Goal: Information Seeking & Learning: Learn about a topic

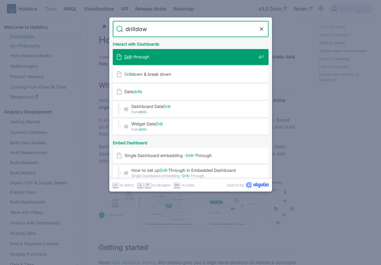
type input "drilldown"
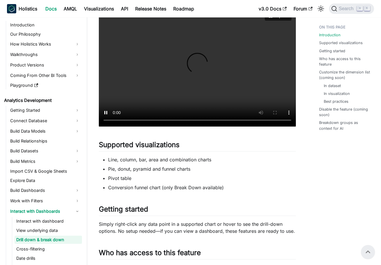
scroll to position [137, 0]
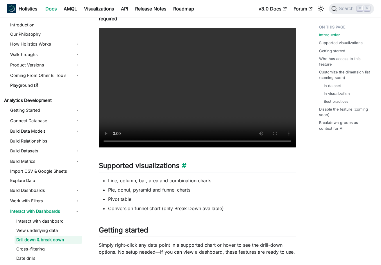
scroll to position [0, 0]
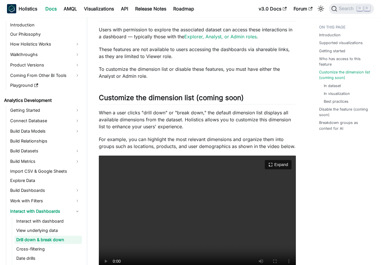
click at [211, 188] on video "Your browser does not support embedding video, but you can download it ." at bounding box center [197, 216] width 197 height 120
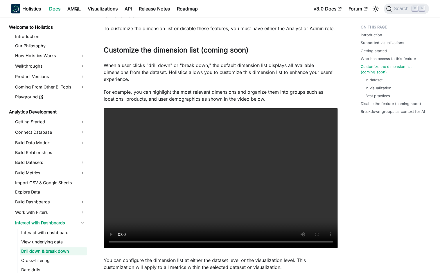
scroll to position [497, 0]
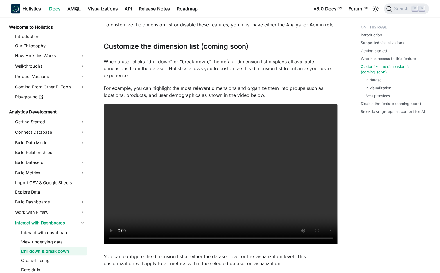
click at [202, 89] on p "For example, you can highlight the most relevant dimensions and organize them i…" at bounding box center [221, 92] width 234 height 14
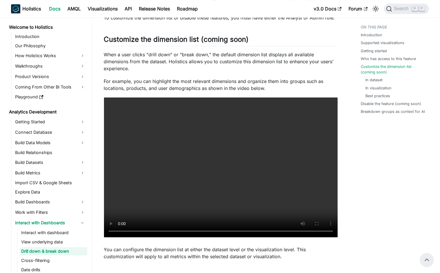
scroll to position [484, 0]
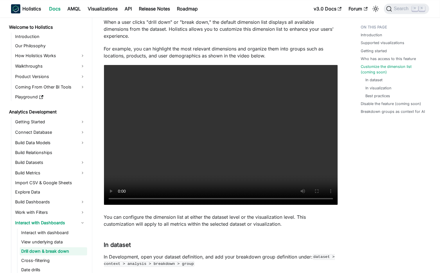
scroll to position [537, 0]
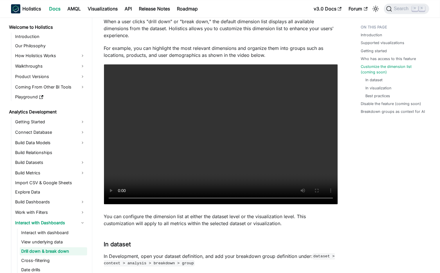
click at [269, 45] on p "For example, you can highlight the most relevant dimensions and organize them i…" at bounding box center [221, 52] width 234 height 14
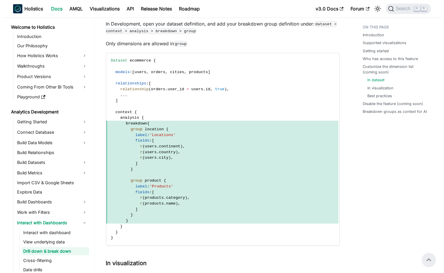
scroll to position [746, 0]
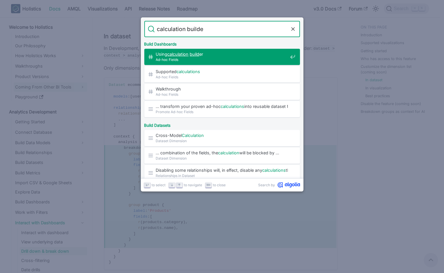
type input "calculation builder"
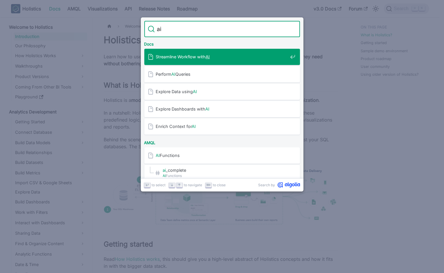
type input "a"
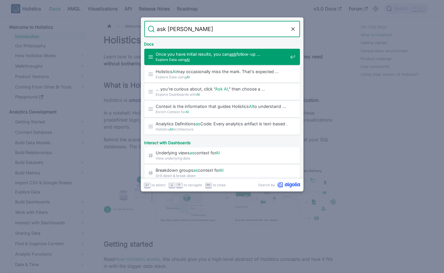
type input "ask [PERSON_NAME]"
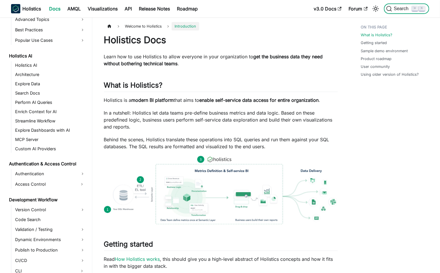
scroll to position [244, 0]
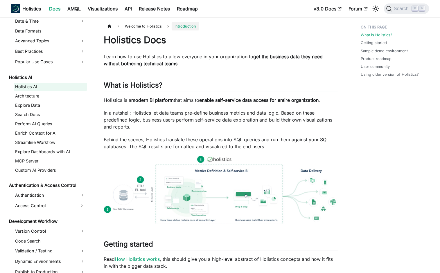
click at [48, 89] on link "Holistics AI" at bounding box center [50, 87] width 73 height 8
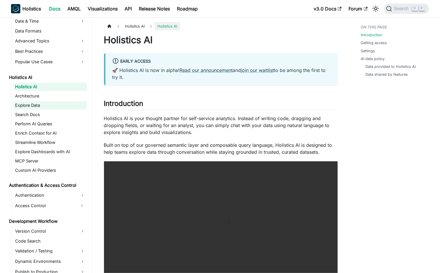
click at [48, 109] on link "Explore Data" at bounding box center [50, 105] width 73 height 8
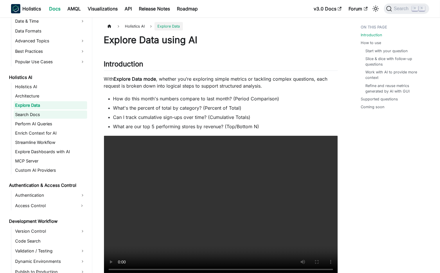
click at [57, 118] on link "Search Docs" at bounding box center [50, 115] width 73 height 8
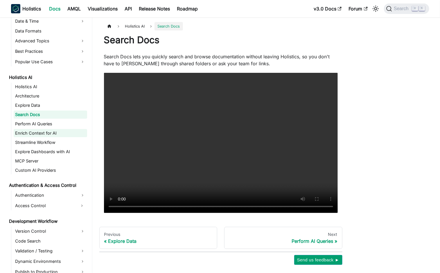
click at [55, 132] on link "Enrich Context for AI" at bounding box center [50, 133] width 73 height 8
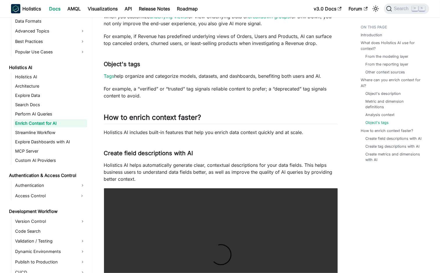
scroll to position [930, 0]
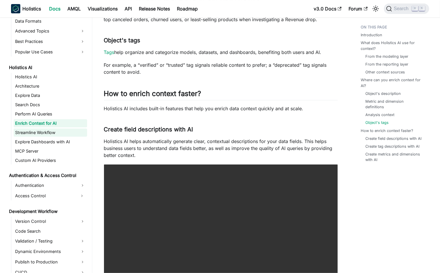
click at [48, 135] on link "Streamline Workflow" at bounding box center [50, 133] width 73 height 8
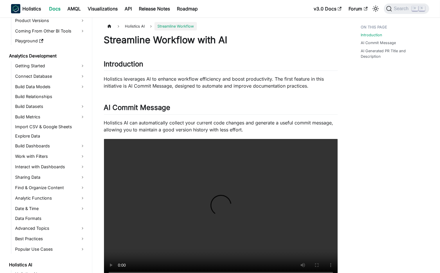
scroll to position [20, 0]
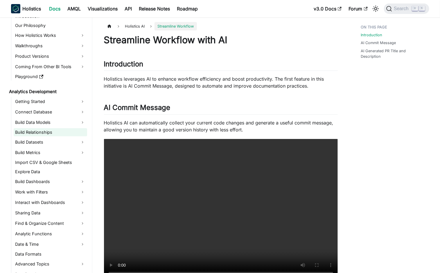
click at [47, 130] on link "Build Relationships" at bounding box center [50, 132] width 73 height 8
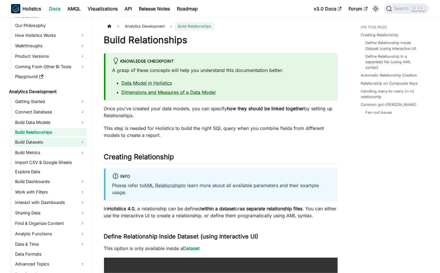
click at [55, 146] on link "Build Datasets" at bounding box center [50, 142] width 73 height 9
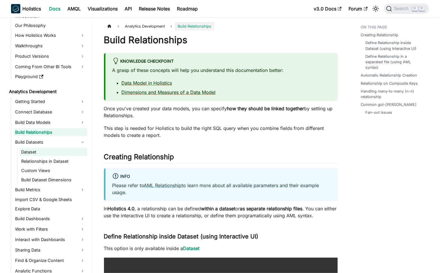
click at [55, 152] on link "Dataset" at bounding box center [53, 152] width 67 height 8
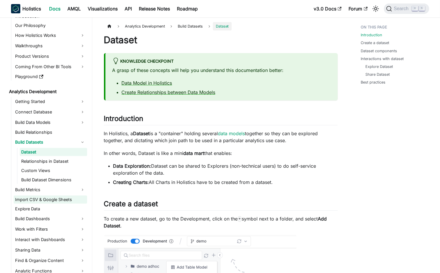
click at [42, 198] on link "Import CSV & Google Sheets" at bounding box center [50, 200] width 73 height 8
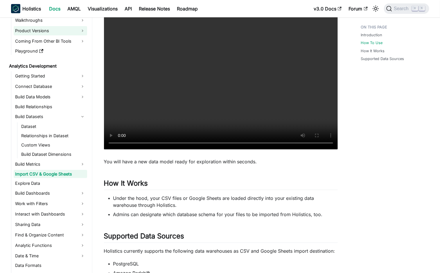
scroll to position [98, 0]
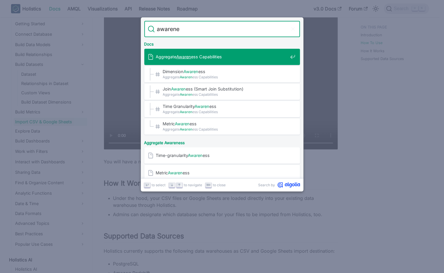
type input "awarenes"
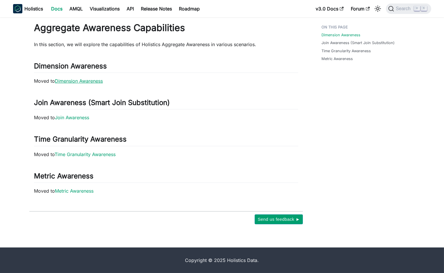
click at [101, 81] on link "Dimension Awareness" at bounding box center [79, 81] width 48 height 6
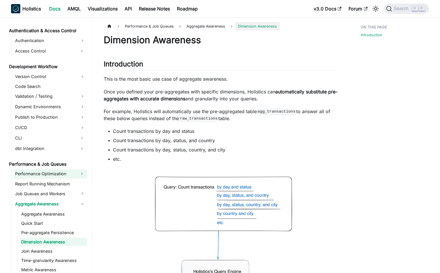
scroll to position [422, 0]
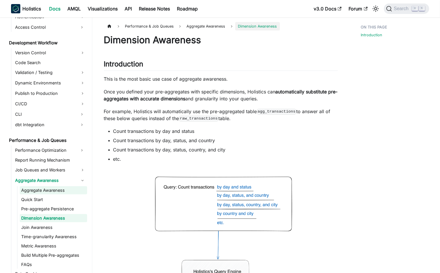
click at [62, 191] on link "Aggregate Awareness" at bounding box center [53, 190] width 67 height 8
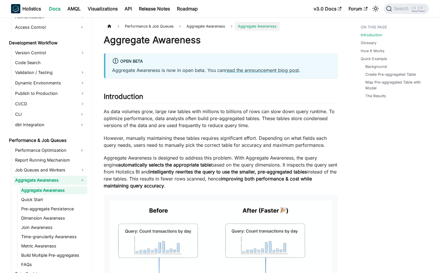
click at [81, 180] on link "Aggregate Awareness" at bounding box center [50, 180] width 73 height 9
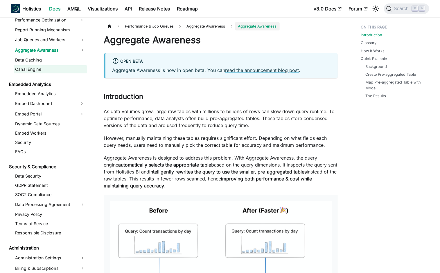
scroll to position [554, 0]
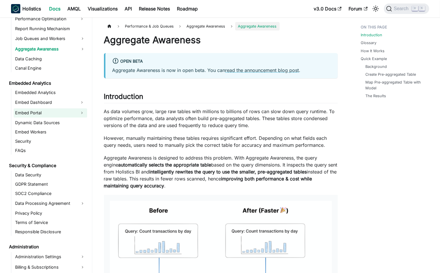
click at [53, 114] on link "Embed Portal" at bounding box center [45, 112] width 63 height 9
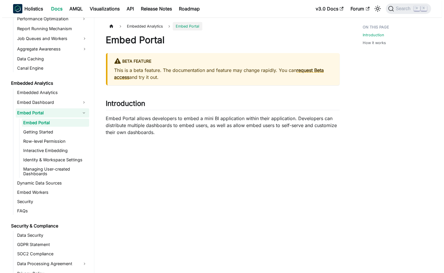
scroll to position [74, 0]
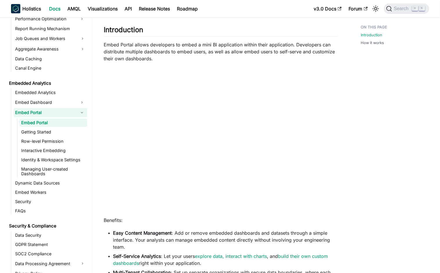
click at [217, 53] on p "Embed Portal allows developers to embed a mini BI application within their appl…" at bounding box center [221, 51] width 234 height 21
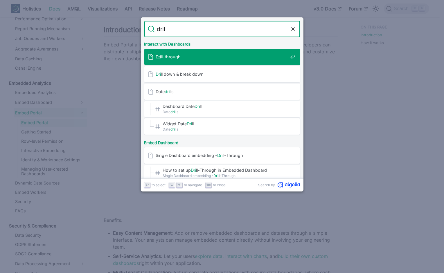
type input "drill"
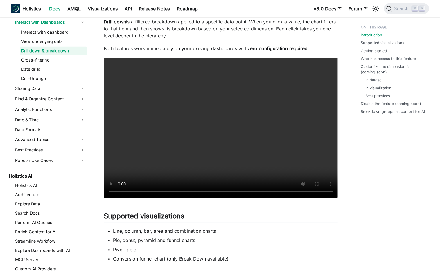
scroll to position [144, 0]
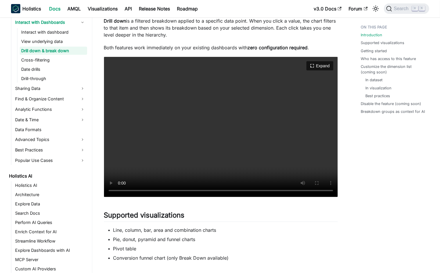
click at [226, 134] on video "Your browser does not support embedding video, but you can download it ." at bounding box center [221, 127] width 234 height 140
click at [207, 148] on video "Your browser does not support embedding video, but you can download it ." at bounding box center [221, 127] width 234 height 140
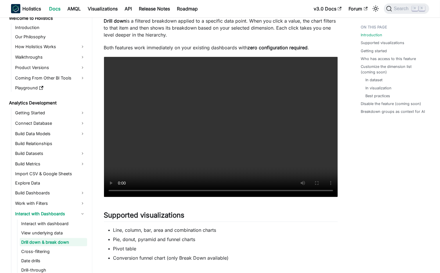
scroll to position [0, 0]
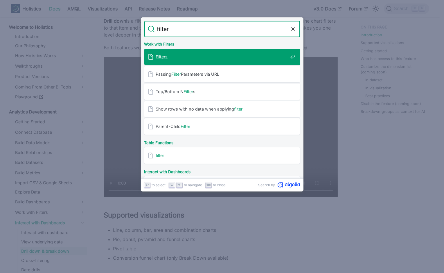
type input "filter"
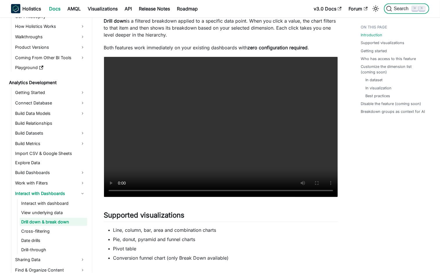
scroll to position [83, 0]
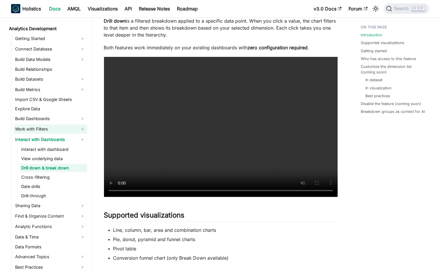
click at [50, 132] on link "Work with Filters" at bounding box center [50, 129] width 73 height 9
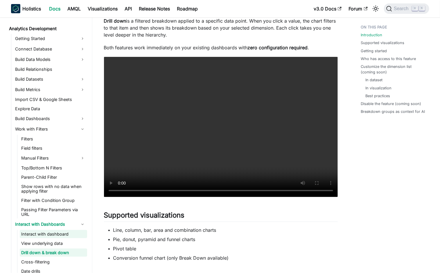
click at [63, 233] on link "Interact with dashboard" at bounding box center [53, 234] width 67 height 8
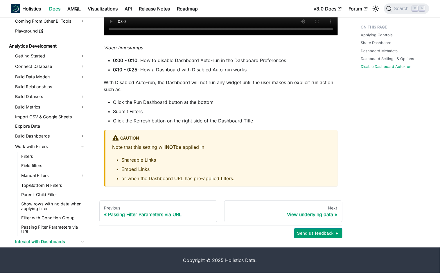
scroll to position [40, 0]
click at [68, 75] on link "Build Data Models" at bounding box center [50, 77] width 73 height 9
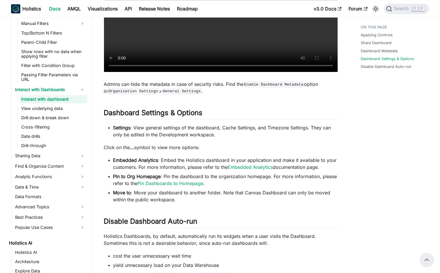
scroll to position [301, 0]
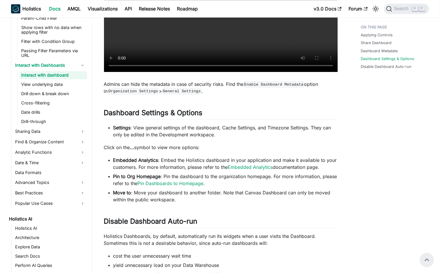
click at [203, 163] on li "Embedded Analytics : Embed the Holistics dashboard in your application and make…" at bounding box center [225, 164] width 225 height 14
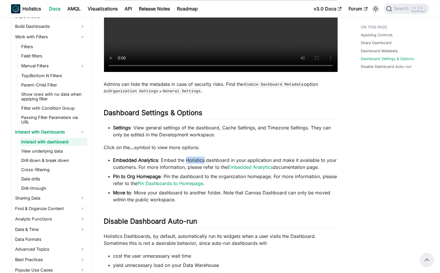
scroll to position [224, 0]
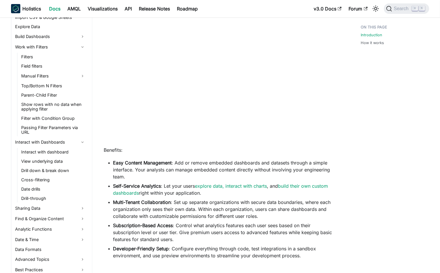
scroll to position [74, 0]
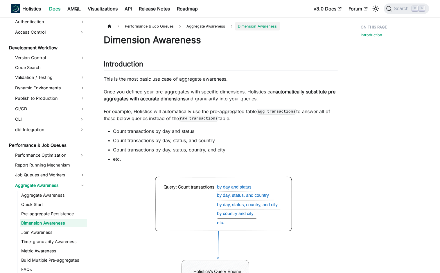
scroll to position [621, 0]
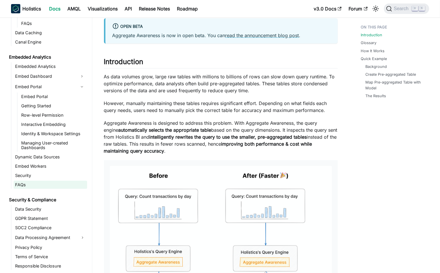
scroll to position [863, 0]
click at [33, 89] on link "Embed Portal" at bounding box center [45, 86] width 63 height 9
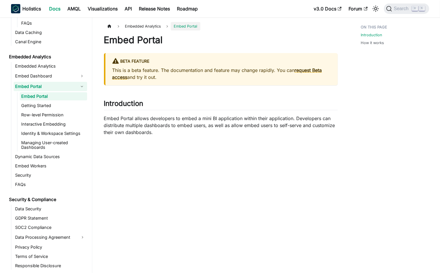
click at [33, 89] on link "Embed Portal" at bounding box center [45, 86] width 63 height 9
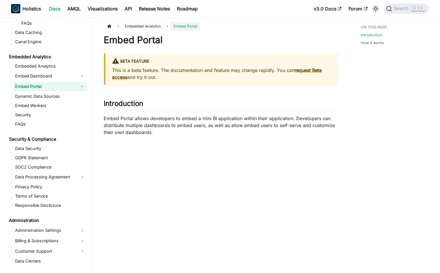
click at [54, 89] on link "Embed Portal" at bounding box center [45, 86] width 63 height 9
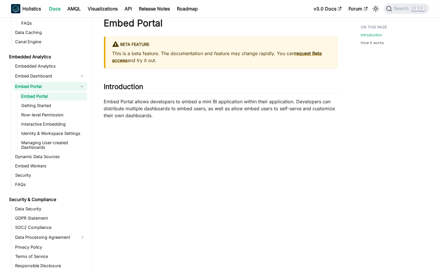
scroll to position [61, 0]
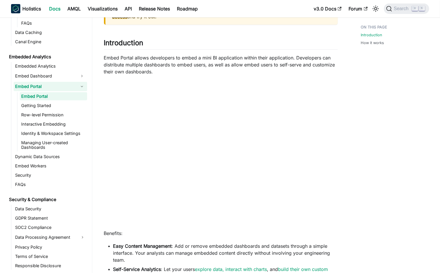
click at [82, 88] on button "Collapse sidebar category 'Embed Portal'" at bounding box center [82, 86] width 10 height 9
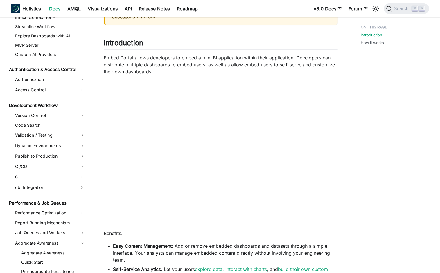
scroll to position [520, 0]
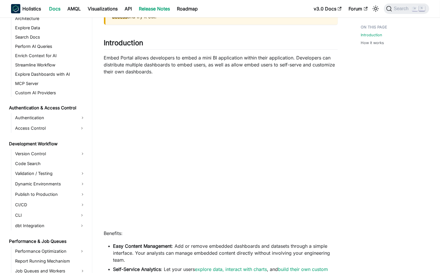
click at [157, 10] on link "Release Notes" at bounding box center [155, 8] width 38 height 9
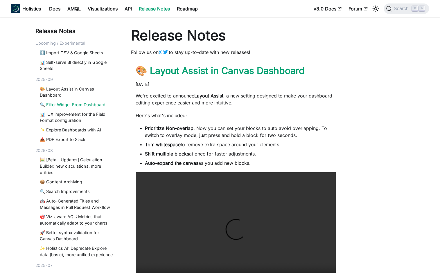
click at [70, 105] on link "🔍 Filter Widget From Dashboard" at bounding box center [77, 105] width 75 height 6
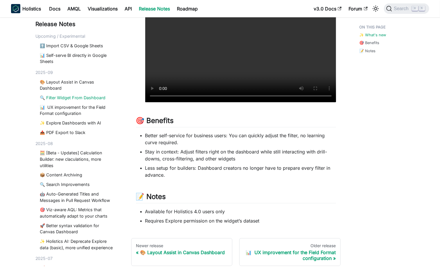
scroll to position [315, 0]
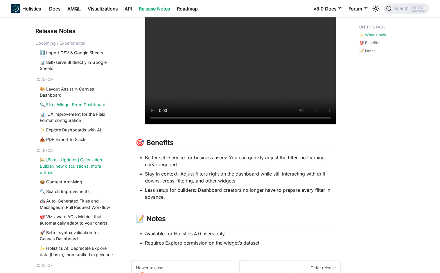
click at [71, 165] on link "🧮 [Beta - Updates] Calculation Builder: new claculations, more utilities" at bounding box center [77, 166] width 75 height 19
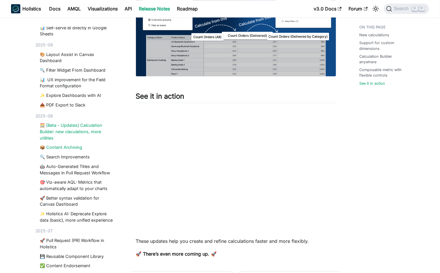
scroll to position [40, 0]
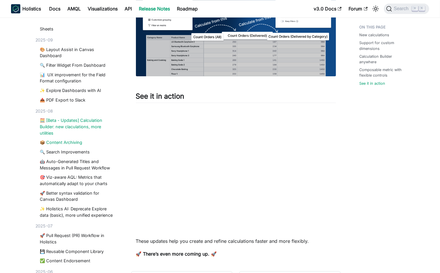
click at [70, 142] on link "📦 Content Archiving" at bounding box center [77, 142] width 75 height 6
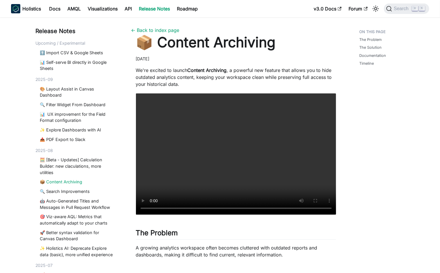
click at [253, 77] on p "We're excited to launch Content Archiving , a powerful new feature that allows …" at bounding box center [236, 77] width 200 height 21
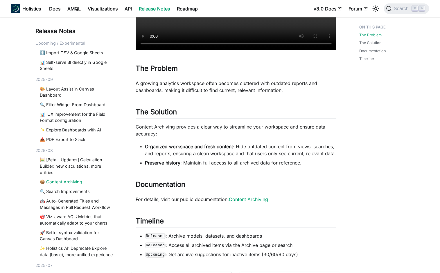
scroll to position [167, 0]
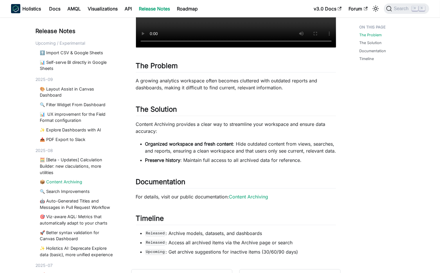
click at [256, 200] on p "For details, visit our public documentation: Content Archiving" at bounding box center [236, 196] width 200 height 7
click at [253, 200] on link "Content Archiving" at bounding box center [248, 197] width 39 height 6
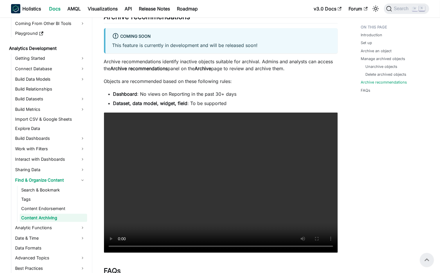
scroll to position [847, 0]
